Goal: Task Accomplishment & Management: Complete application form

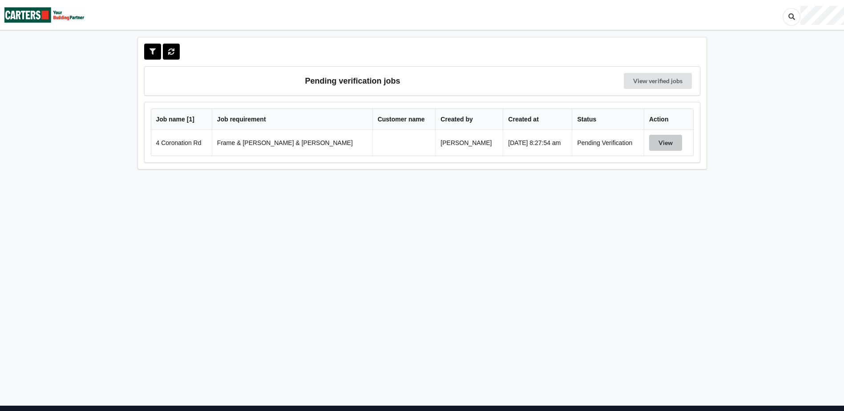
click at [656, 144] on button "View" at bounding box center [665, 143] width 33 height 16
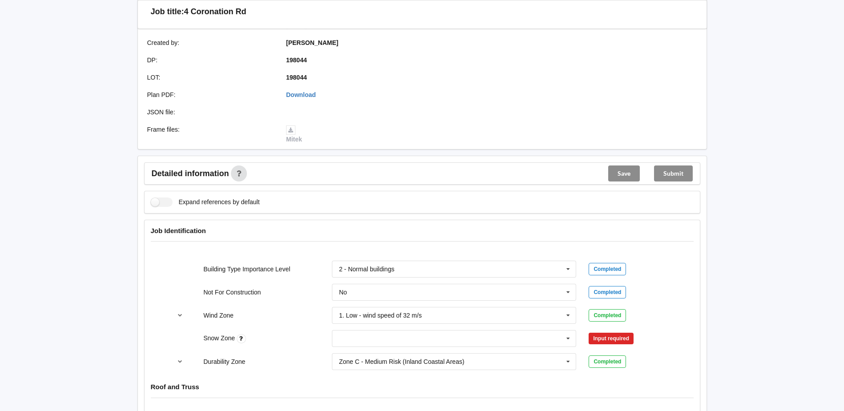
scroll to position [222, 0]
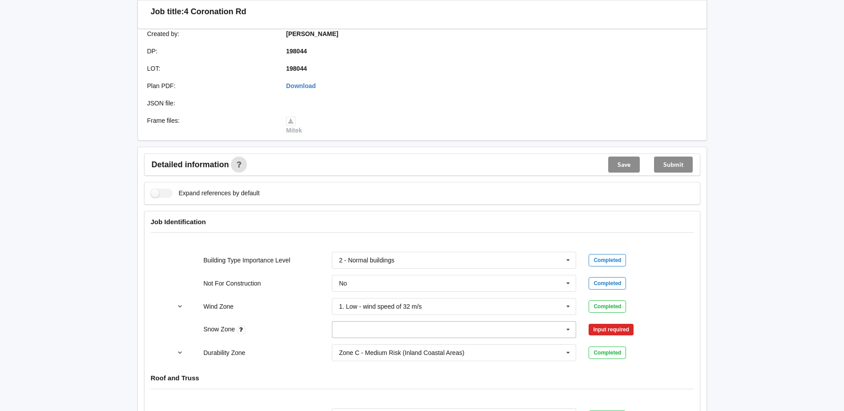
click at [567, 322] on icon at bounding box center [567, 330] width 13 height 16
click at [343, 227] on span "N0" at bounding box center [343, 230] width 8 height 7
click at [612, 322] on button "Confirm input" at bounding box center [614, 329] width 53 height 15
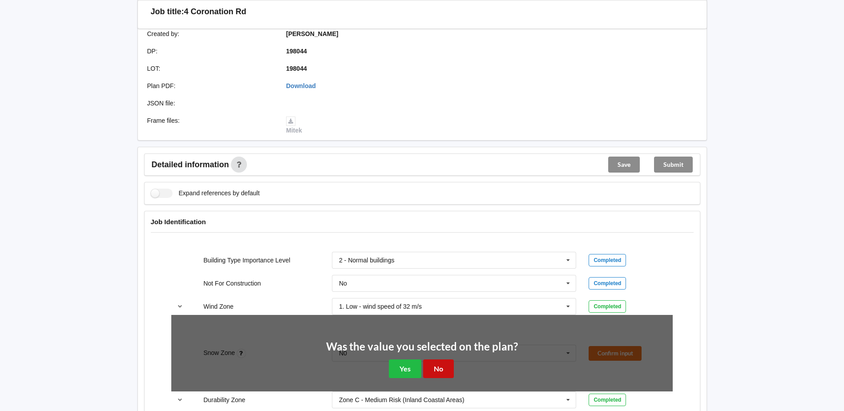
click at [438, 359] on button "No" at bounding box center [438, 368] width 31 height 18
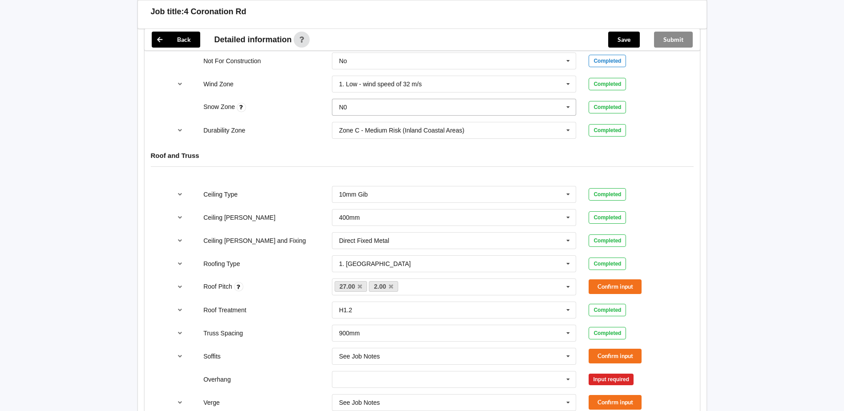
scroll to position [489, 0]
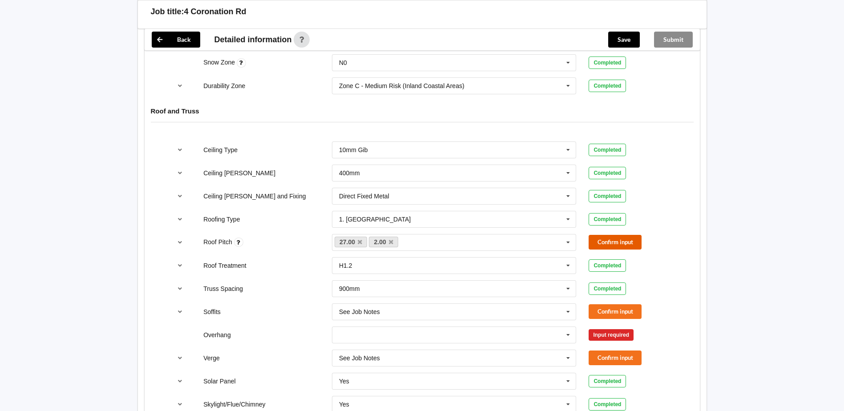
click at [611, 235] on button "Confirm input" at bounding box center [614, 242] width 53 height 15
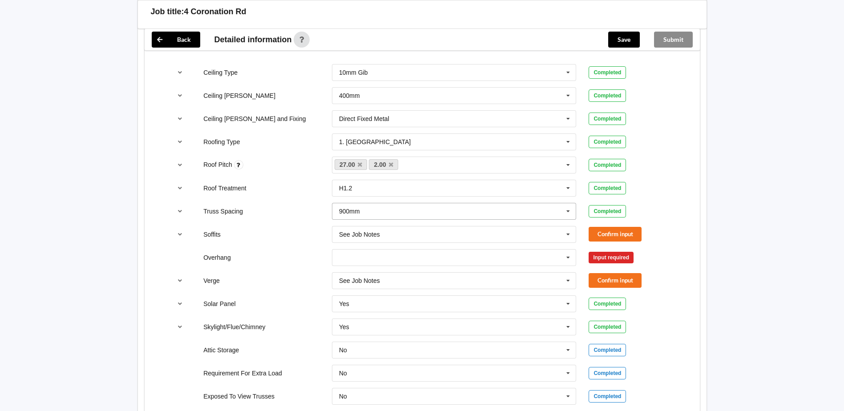
scroll to position [578, 0]
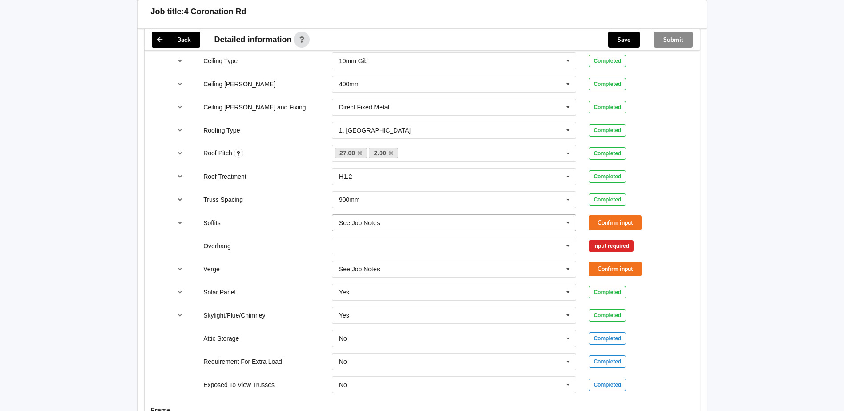
click at [569, 215] on icon at bounding box center [567, 223] width 13 height 16
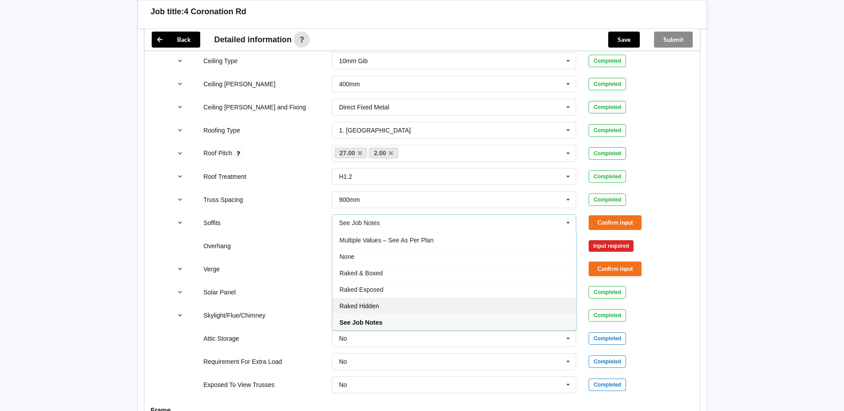
click at [370, 302] on span "Raked Hidden" at bounding box center [359, 305] width 40 height 7
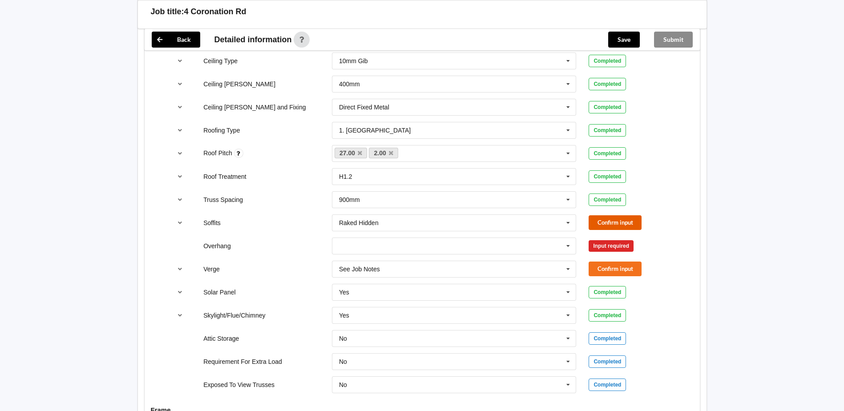
click at [621, 215] on button "Confirm input" at bounding box center [614, 222] width 53 height 15
click at [567, 238] on icon at bounding box center [567, 246] width 13 height 16
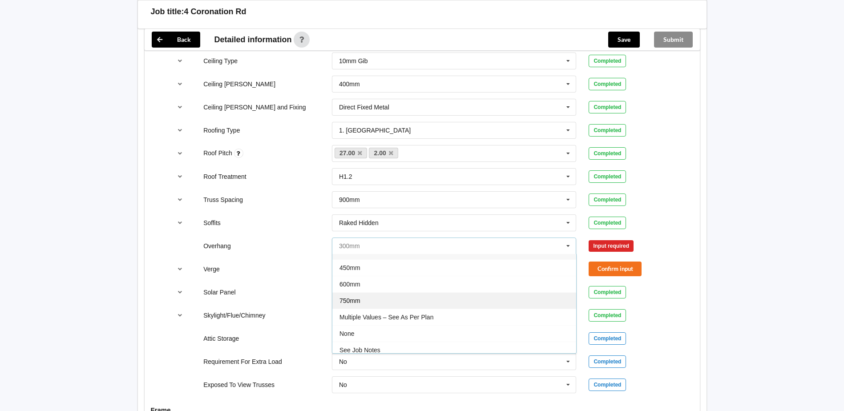
scroll to position [16, 0]
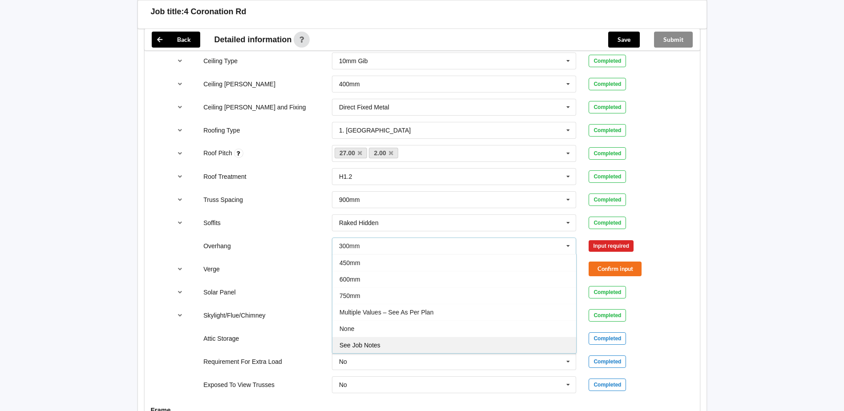
click at [364, 342] on span "See Job Notes" at bounding box center [359, 345] width 41 height 7
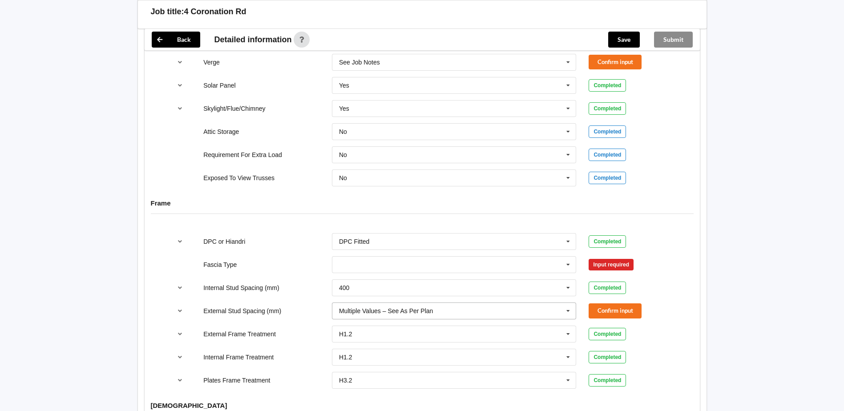
scroll to position [801, 0]
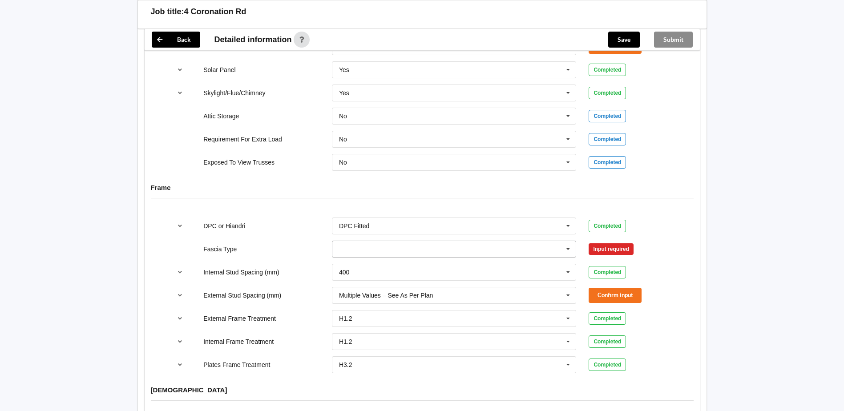
click at [568, 241] on icon at bounding box center [567, 249] width 13 height 16
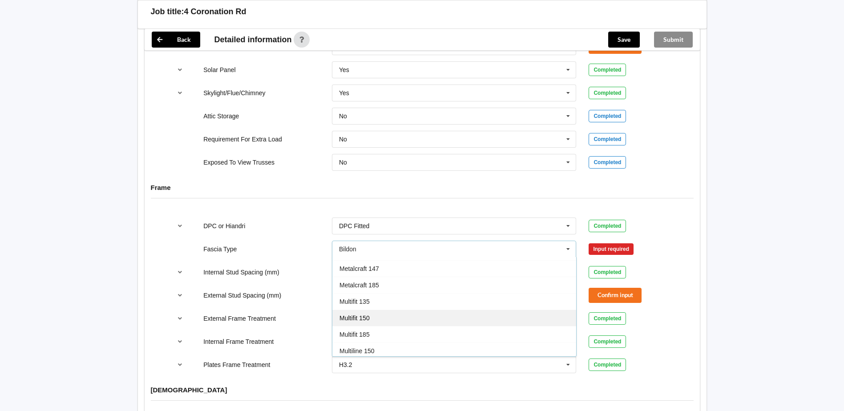
click at [365, 314] on span "Multifit 150" at bounding box center [354, 317] width 30 height 7
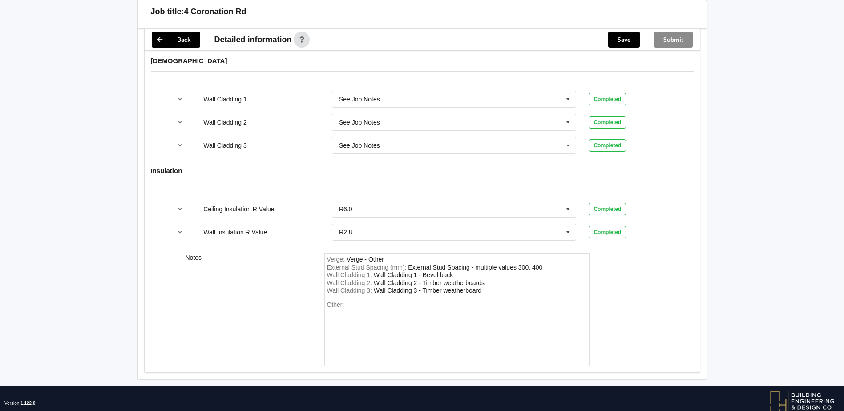
scroll to position [1140, 0]
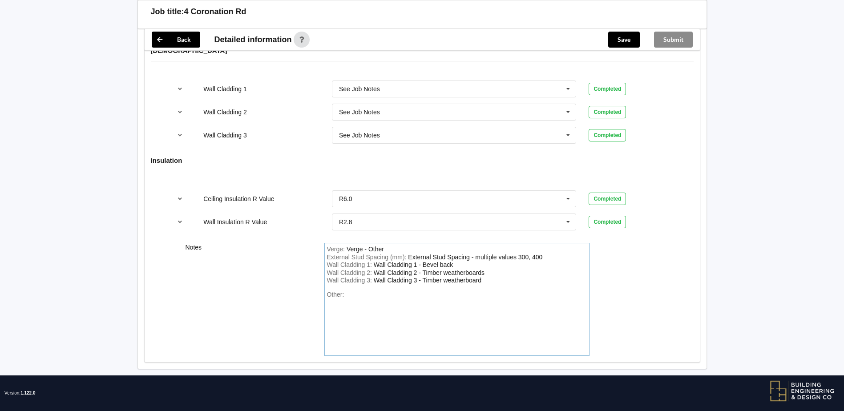
click at [385, 246] on div "Verge : Verge - Other" at bounding box center [457, 250] width 260 height 8
click at [355, 291] on div "Other:" at bounding box center [457, 322] width 260 height 62
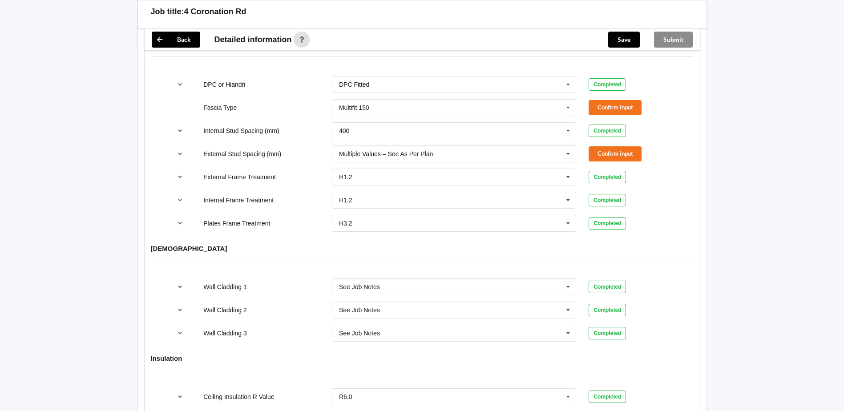
scroll to position [873, 0]
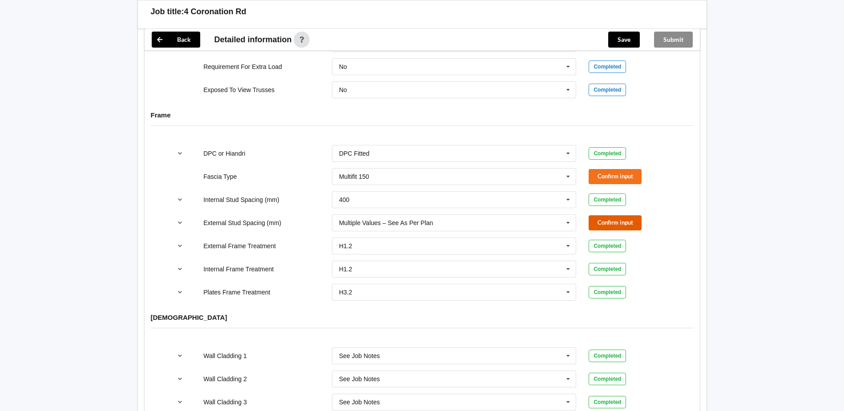
click at [616, 215] on button "Confirm input" at bounding box center [614, 222] width 53 height 15
click at [613, 169] on button "Confirm input" at bounding box center [614, 176] width 53 height 15
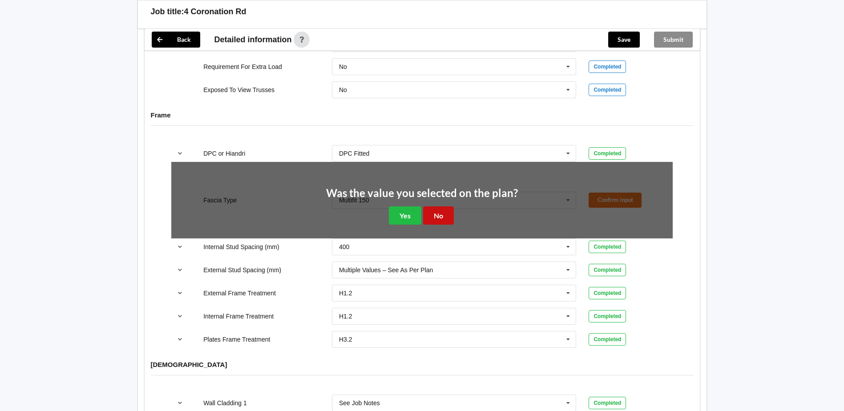
click at [439, 206] on button "No" at bounding box center [438, 215] width 31 height 18
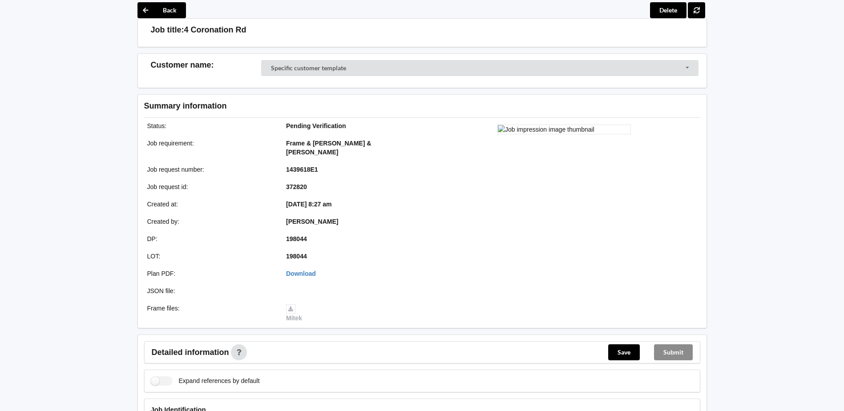
scroll to position [0, 0]
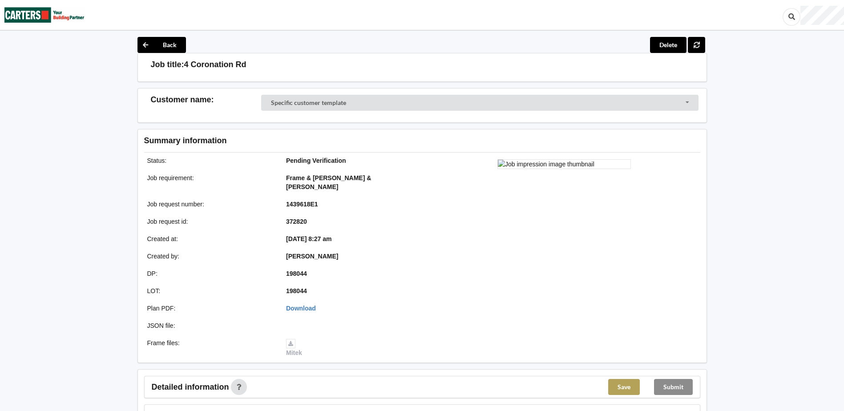
click at [623, 379] on button "Save" at bounding box center [624, 387] width 32 height 16
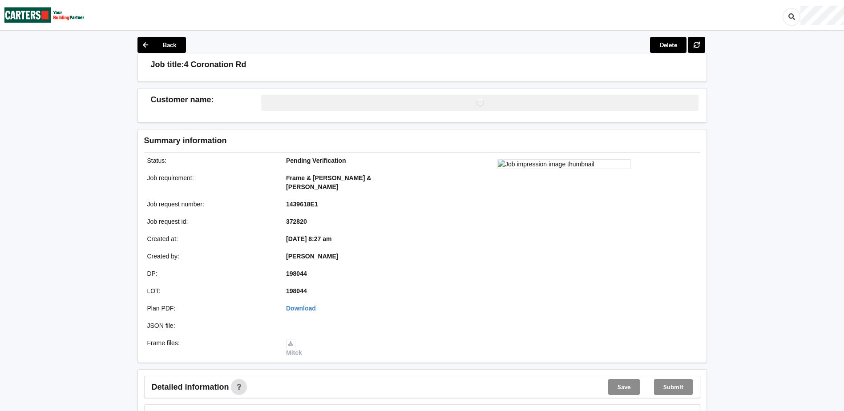
click at [671, 377] on div "Submit" at bounding box center [673, 386] width 53 height 21
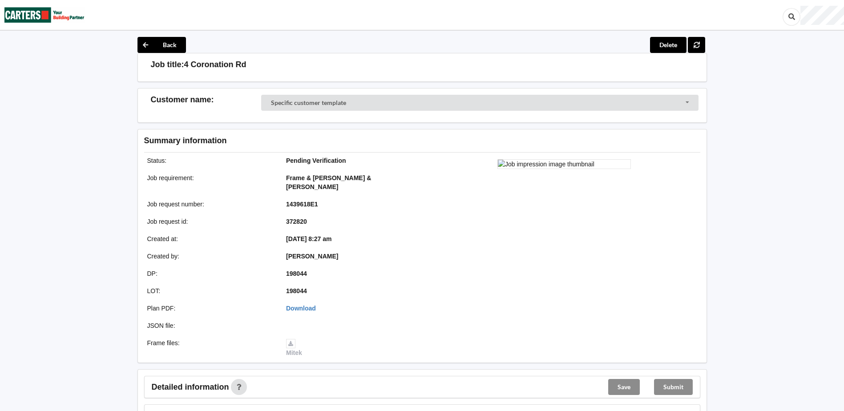
click at [673, 376] on div "Submit" at bounding box center [673, 386] width 53 height 21
click at [623, 376] on div "Save" at bounding box center [624, 386] width 46 height 21
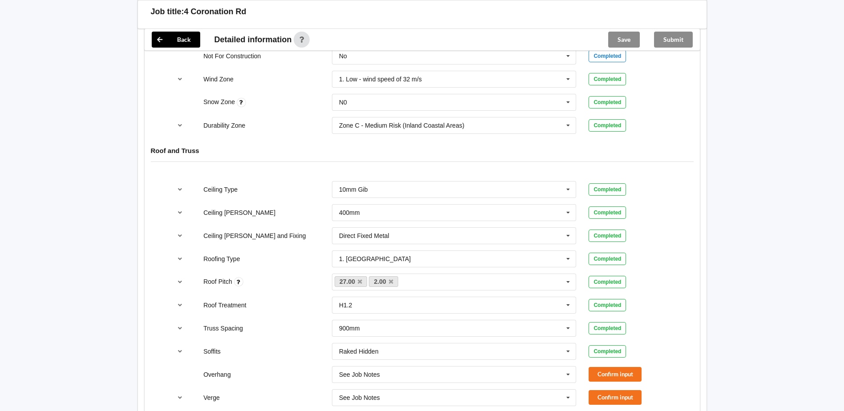
scroll to position [578, 0]
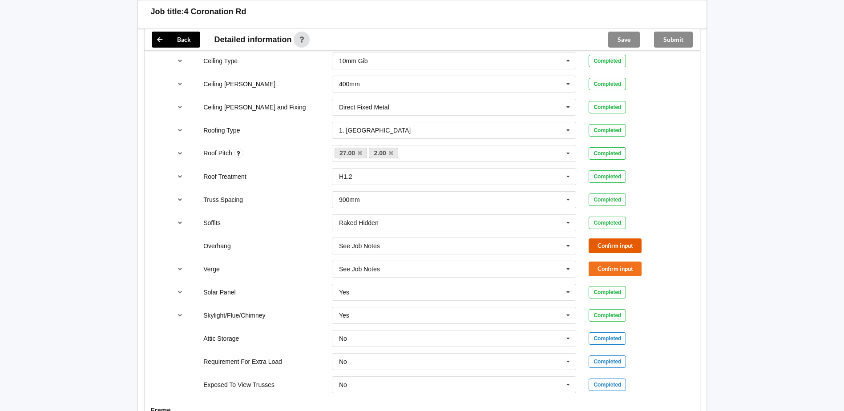
click at [613, 238] on button "Confirm input" at bounding box center [614, 245] width 53 height 15
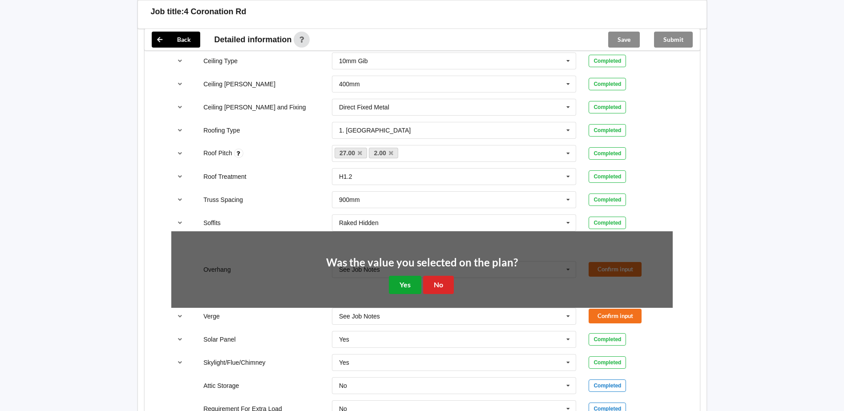
click at [403, 276] on button "Yes" at bounding box center [405, 285] width 32 height 18
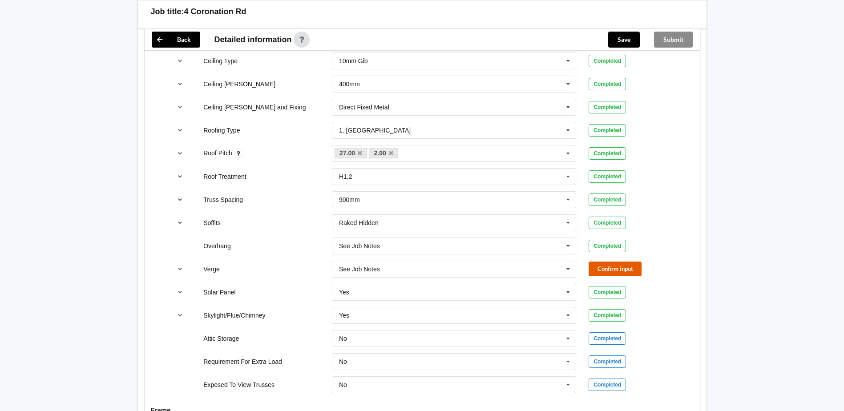
click at [616, 262] on button "Confirm input" at bounding box center [614, 269] width 53 height 15
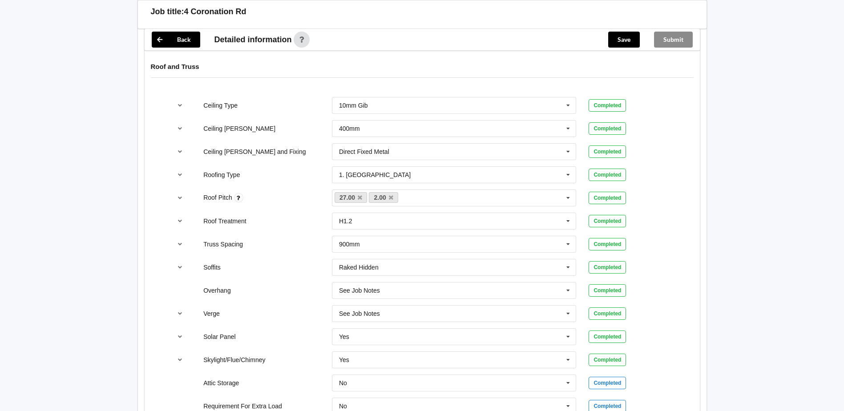
scroll to position [222, 0]
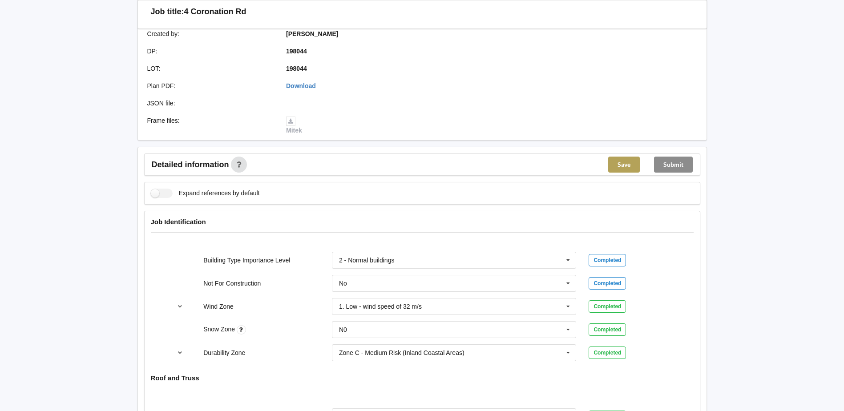
click at [620, 157] on button "Save" at bounding box center [624, 165] width 32 height 16
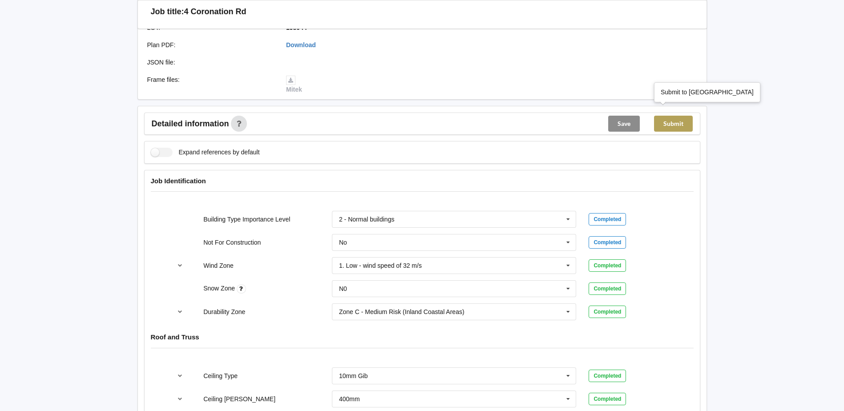
click at [673, 116] on button "Submit" at bounding box center [673, 124] width 39 height 16
